Goal: Information Seeking & Learning: Check status

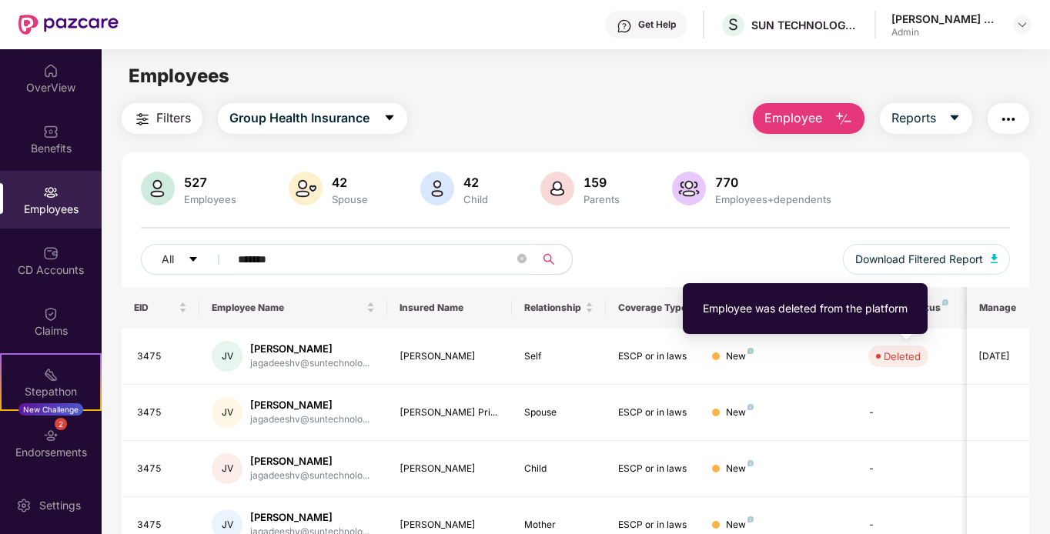
click at [873, 314] on div "Employee was deleted from the platform" at bounding box center [805, 308] width 205 height 17
click at [893, 354] on div "Deleted" at bounding box center [901, 356] width 37 height 15
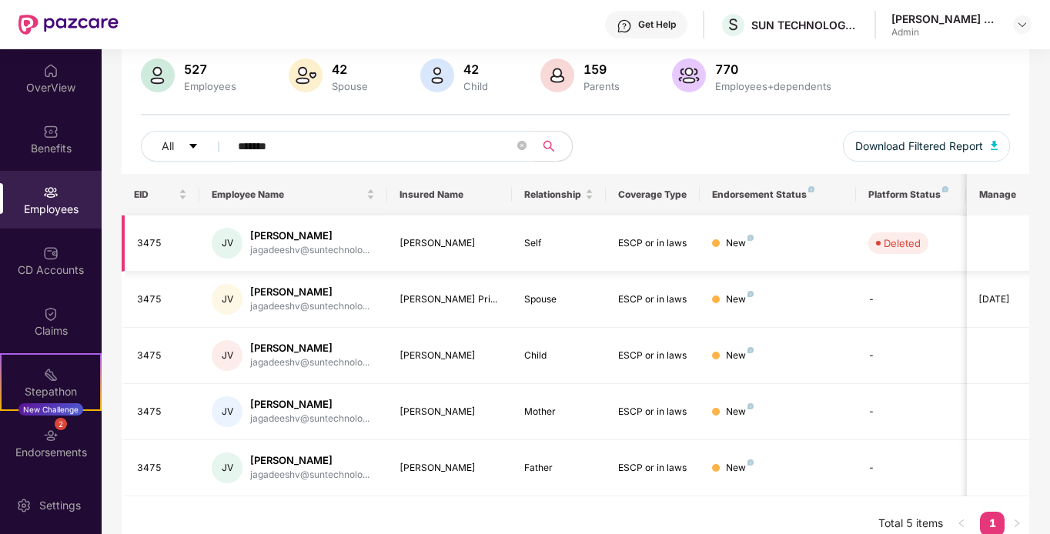
scroll to position [131, 0]
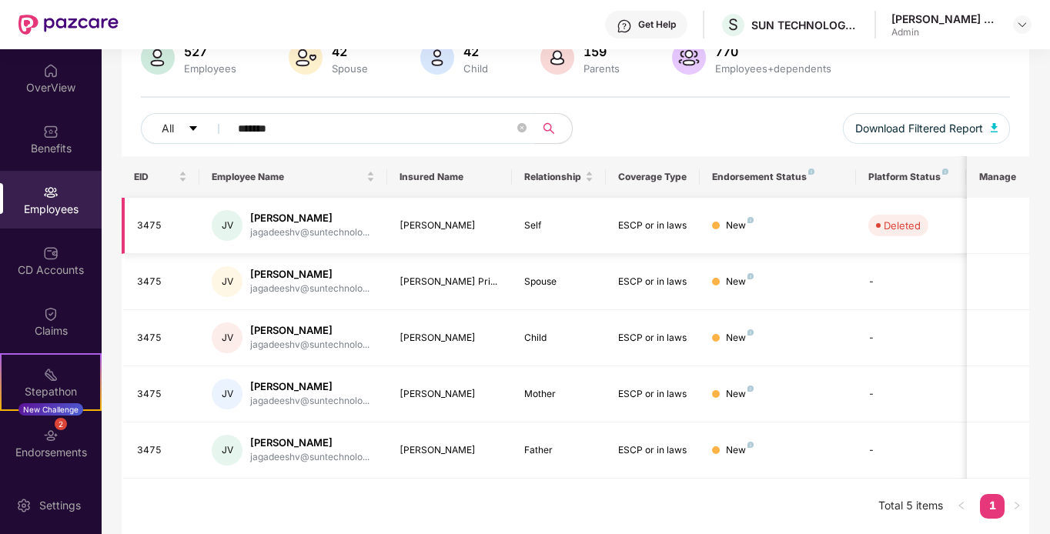
click at [315, 219] on div "[PERSON_NAME]" at bounding box center [309, 218] width 119 height 15
click at [422, 228] on div "[PERSON_NAME]" at bounding box center [449, 226] width 101 height 15
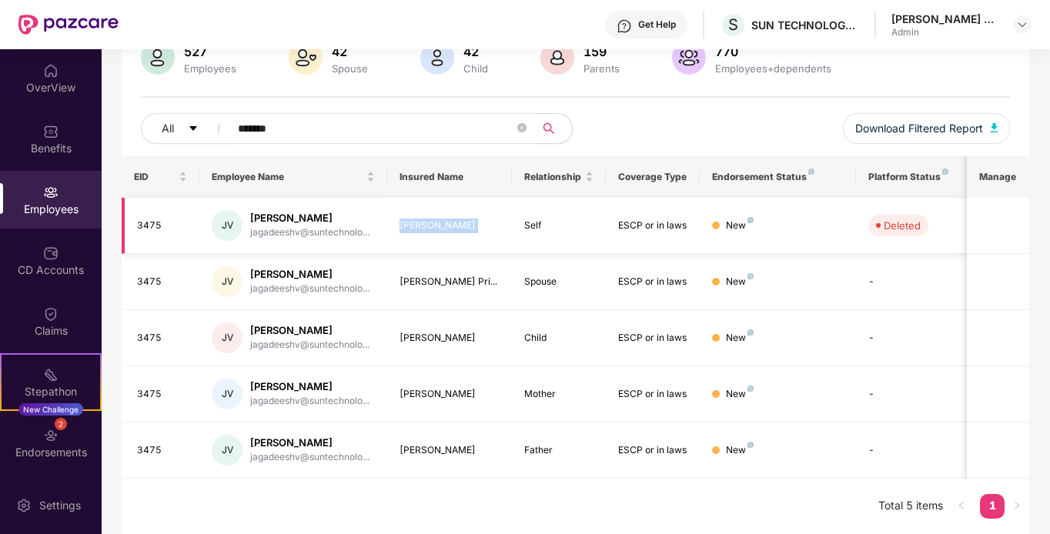
click at [422, 228] on div "[PERSON_NAME]" at bounding box center [449, 226] width 101 height 15
click at [683, 217] on td "ESCP or in laws" at bounding box center [653, 226] width 94 height 56
click at [736, 222] on div "New" at bounding box center [740, 226] width 28 height 15
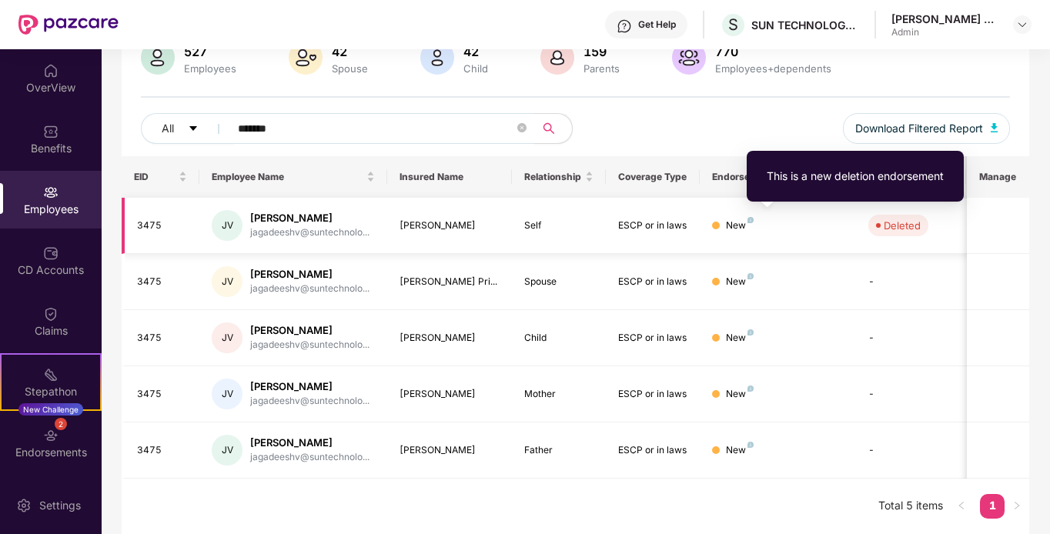
click at [750, 219] on img at bounding box center [750, 220] width 6 height 6
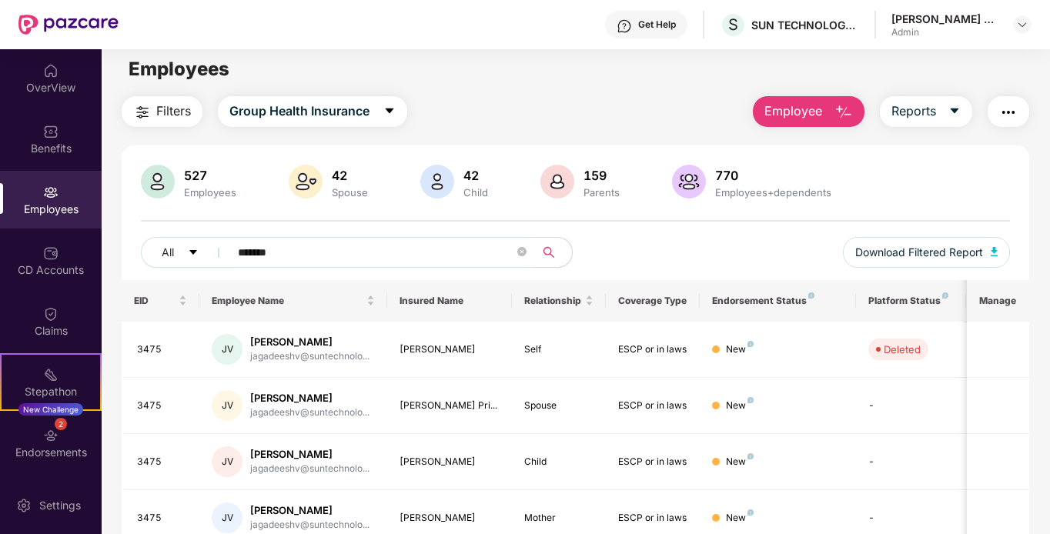
scroll to position [0, 0]
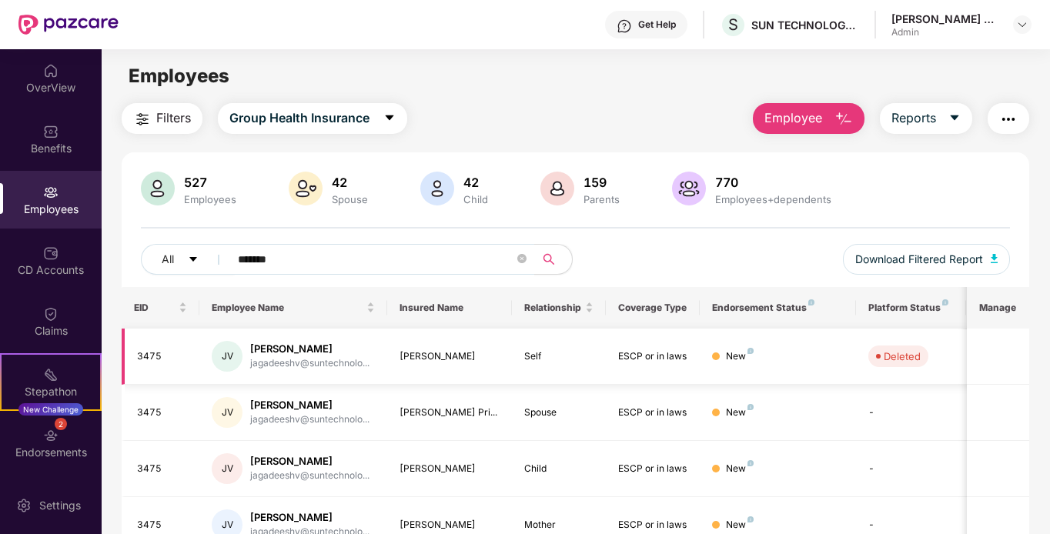
click at [990, 366] on td at bounding box center [998, 357] width 62 height 56
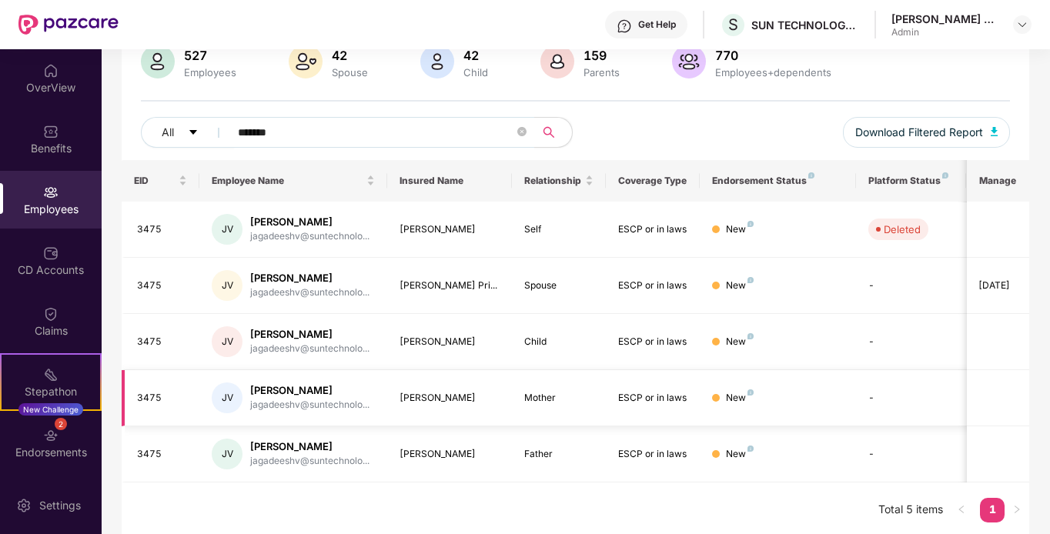
scroll to position [131, 0]
